Goal: Task Accomplishment & Management: Manage account settings

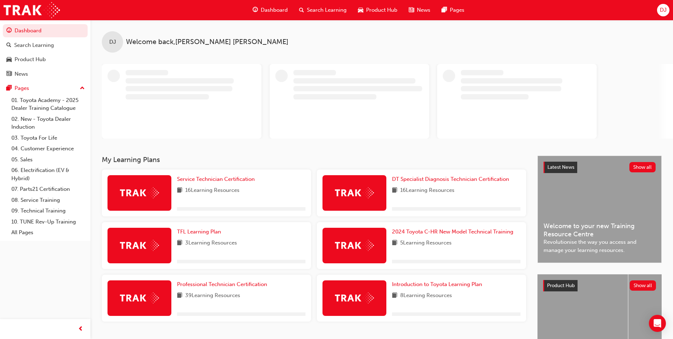
click at [662, 5] on div "DJ" at bounding box center [663, 10] width 12 height 12
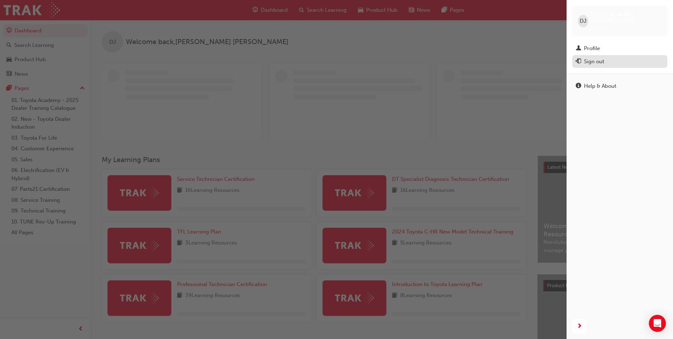
click at [611, 60] on button "Sign out" at bounding box center [619, 61] width 95 height 13
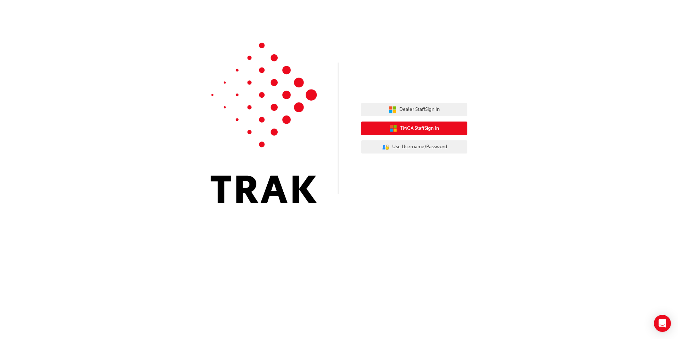
click at [444, 127] on button "TMCA Staff Sign In" at bounding box center [414, 127] width 106 height 13
click at [441, 132] on button "TMCA Staff Sign In" at bounding box center [414, 127] width 106 height 13
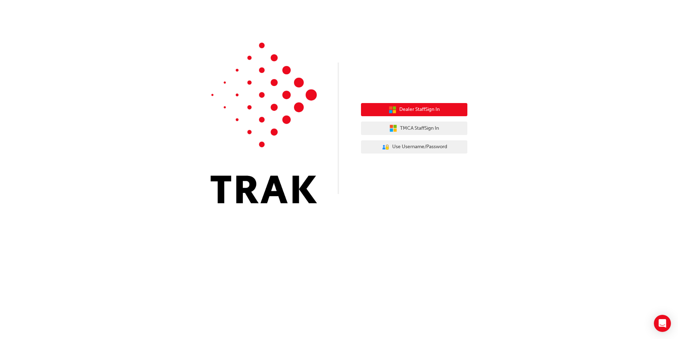
click at [415, 109] on span "Dealer Staff Sign In" at bounding box center [420, 109] width 40 height 8
